Goal: Navigation & Orientation: Find specific page/section

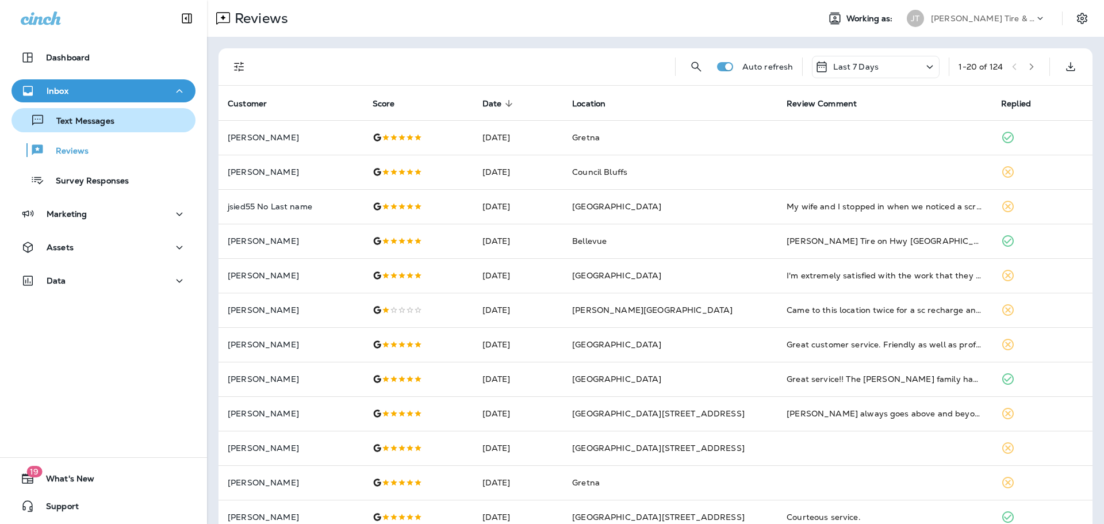
click at [126, 118] on div "Text Messages" at bounding box center [103, 120] width 175 height 17
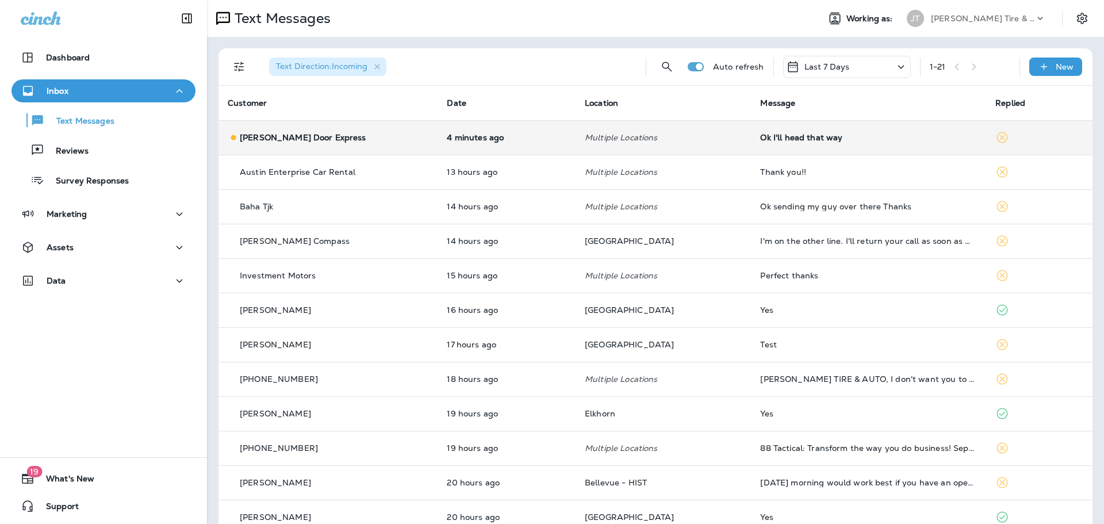
click at [375, 137] on div "[PERSON_NAME] Door Express" at bounding box center [328, 138] width 201 height 12
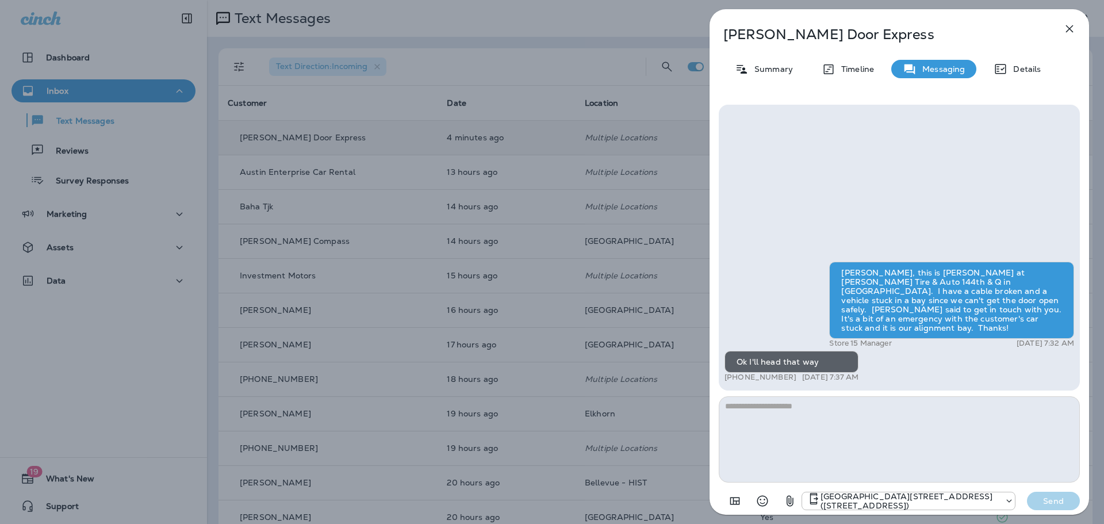
click at [1073, 21] on button "button" at bounding box center [1069, 28] width 23 height 23
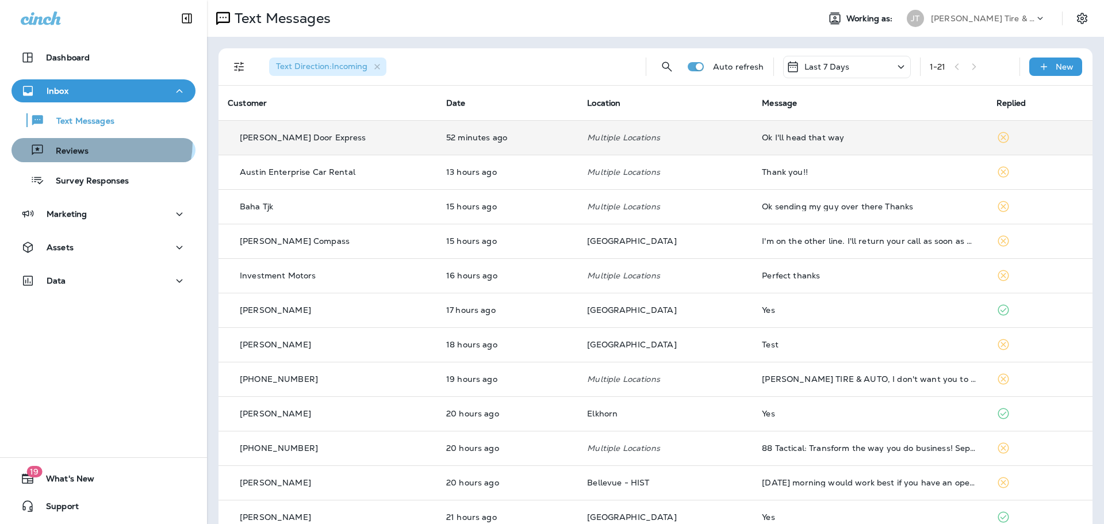
click at [87, 141] on div "Reviews" at bounding box center [52, 149] width 72 height 17
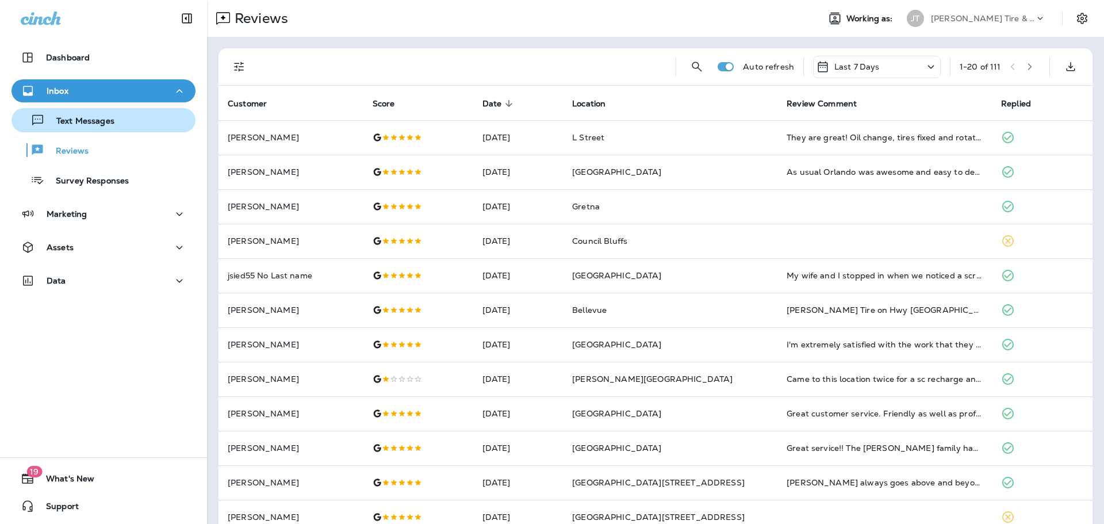
click at [121, 122] on div "Text Messages" at bounding box center [103, 120] width 175 height 17
